Goal: Information Seeking & Learning: Learn about a topic

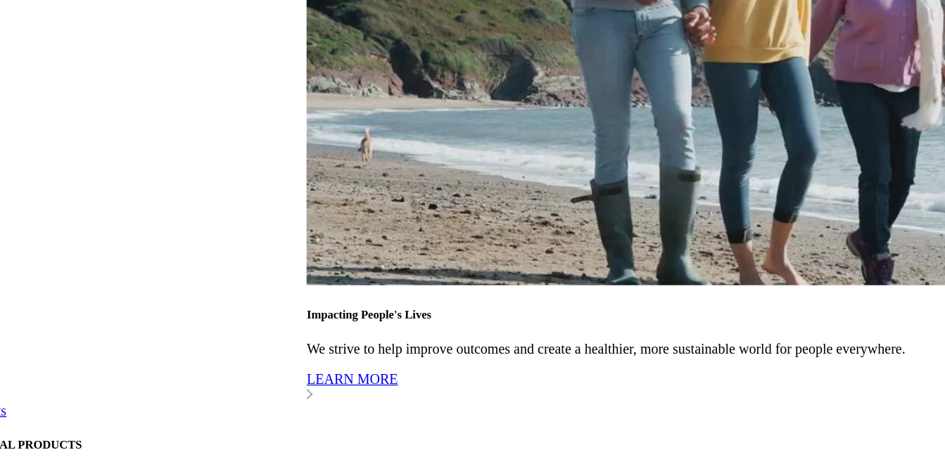
scroll to position [2840, 0]
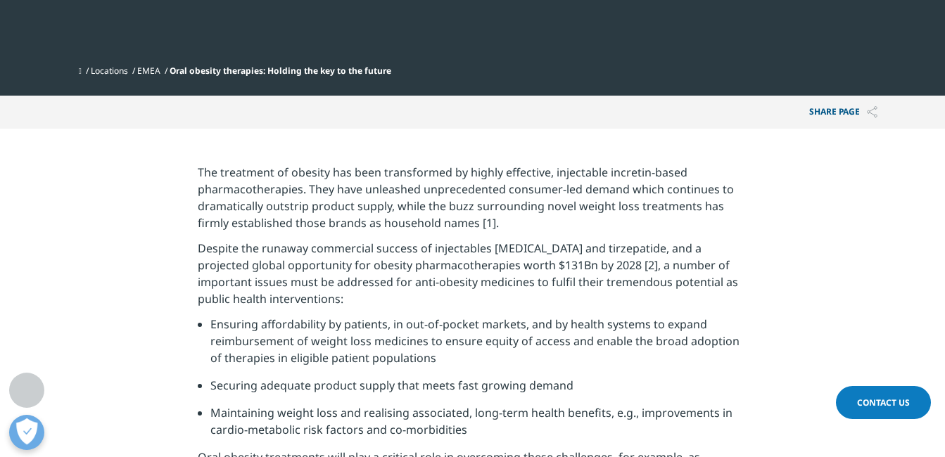
scroll to position [448, 0]
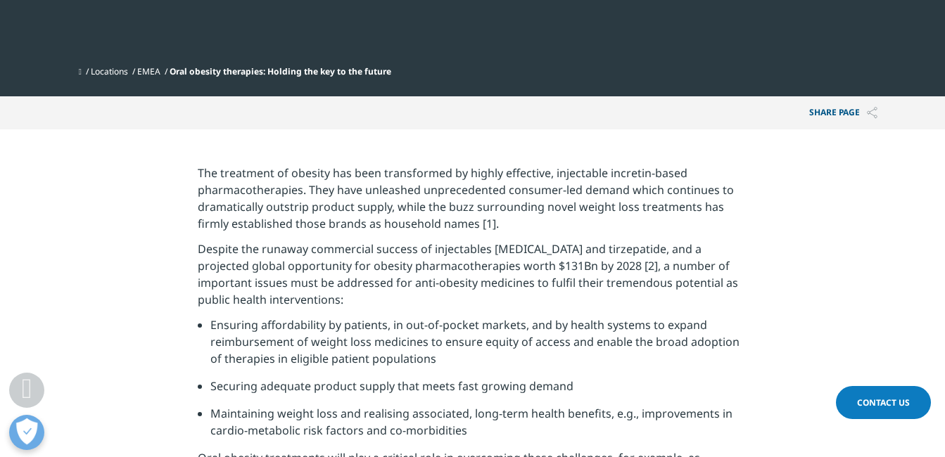
click at [678, 234] on p "The treatment of obesity has been transformed by highly effective, injectable i…" at bounding box center [473, 203] width 550 height 76
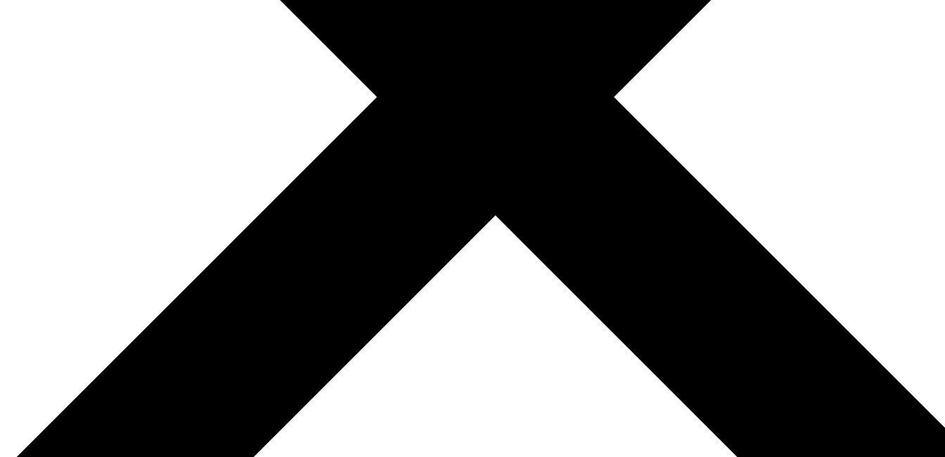
scroll to position [333, 0]
